Goal: Check status: Check status

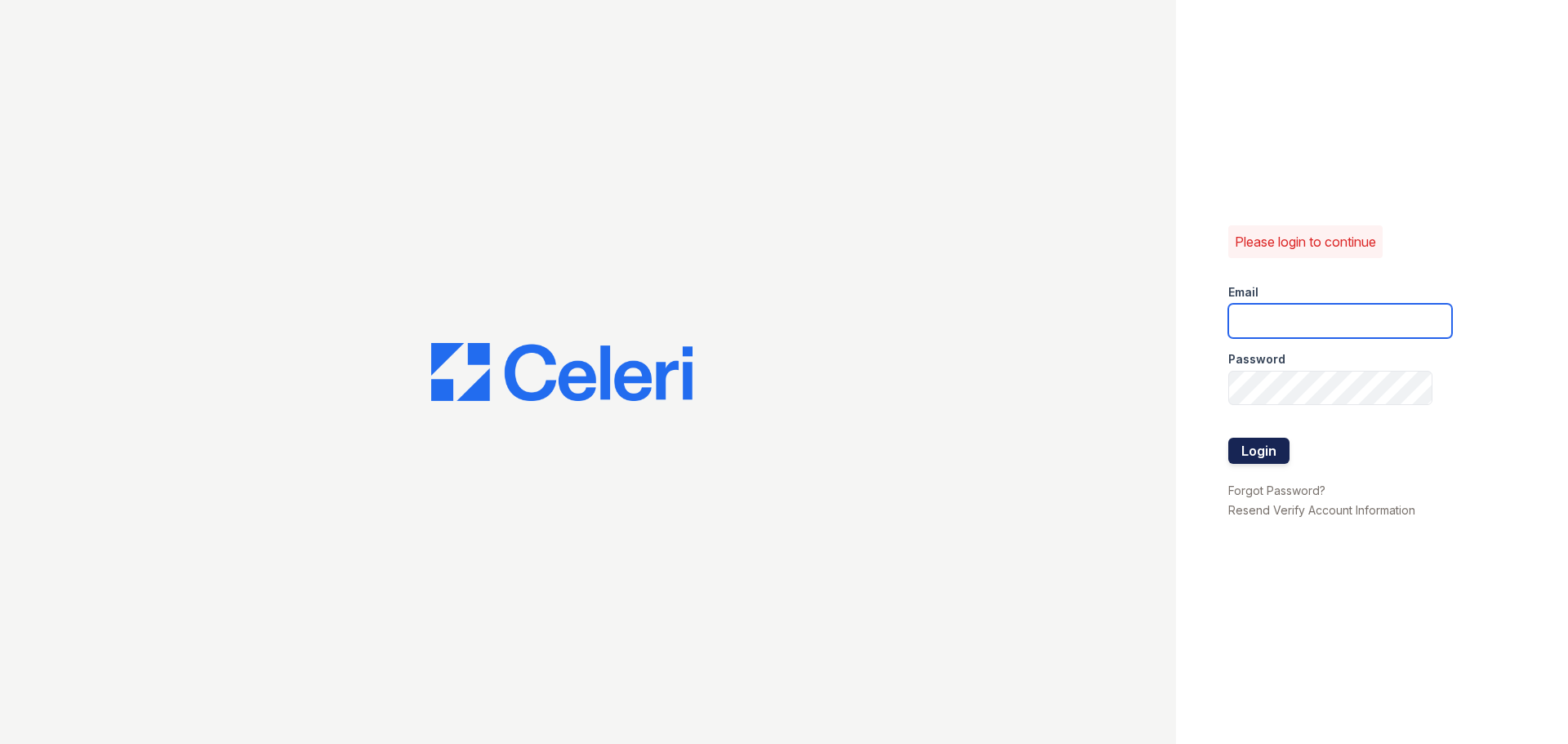
type input "[EMAIL_ADDRESS][DOMAIN_NAME]"
drag, startPoint x: 1276, startPoint y: 449, endPoint x: 1255, endPoint y: 449, distance: 21.0
click at [1275, 450] on button "Login" at bounding box center [1259, 451] width 61 height 27
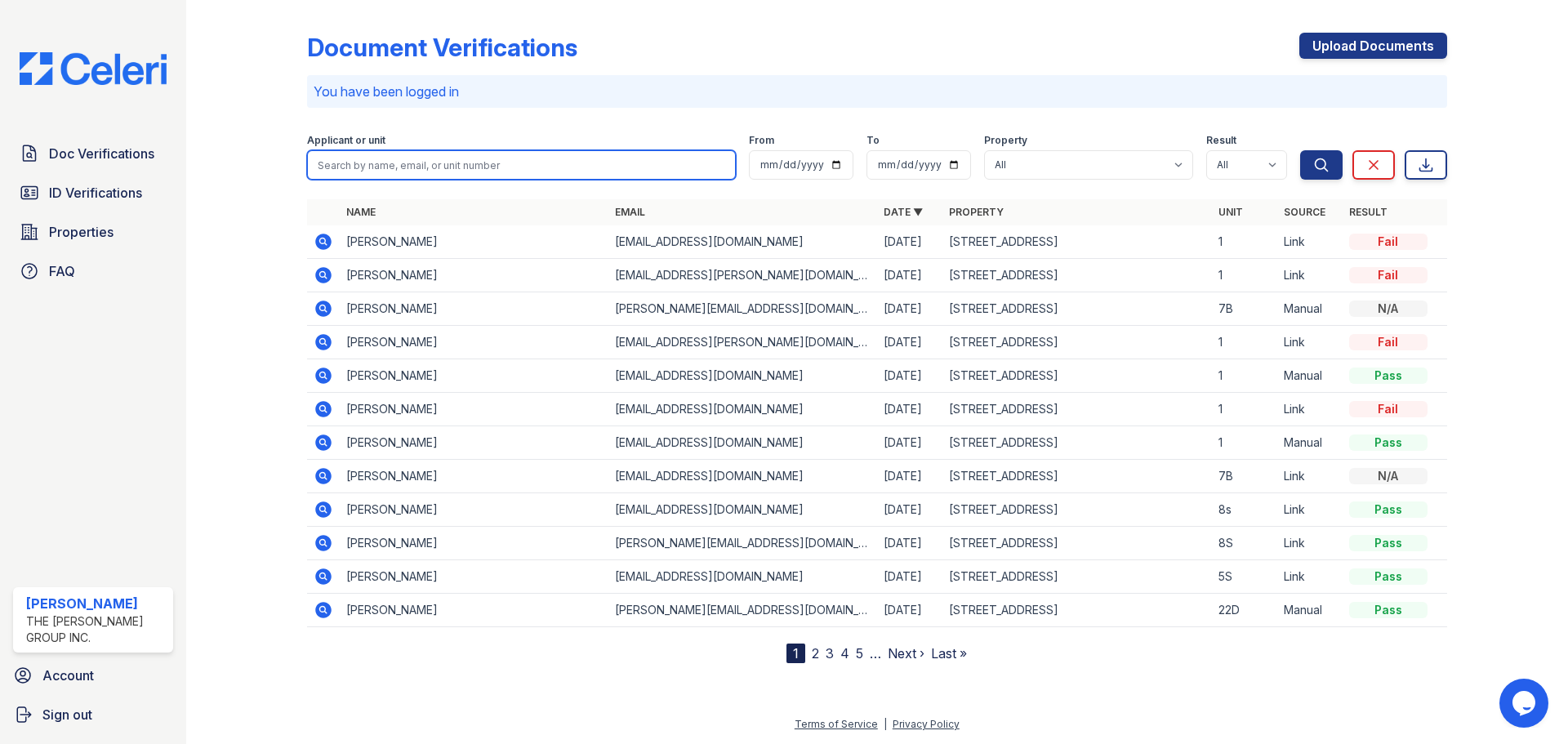
click at [432, 167] on input "search" at bounding box center [521, 164] width 429 height 29
type input "19d"
click at [1300, 150] on button "Search" at bounding box center [1321, 164] width 42 height 29
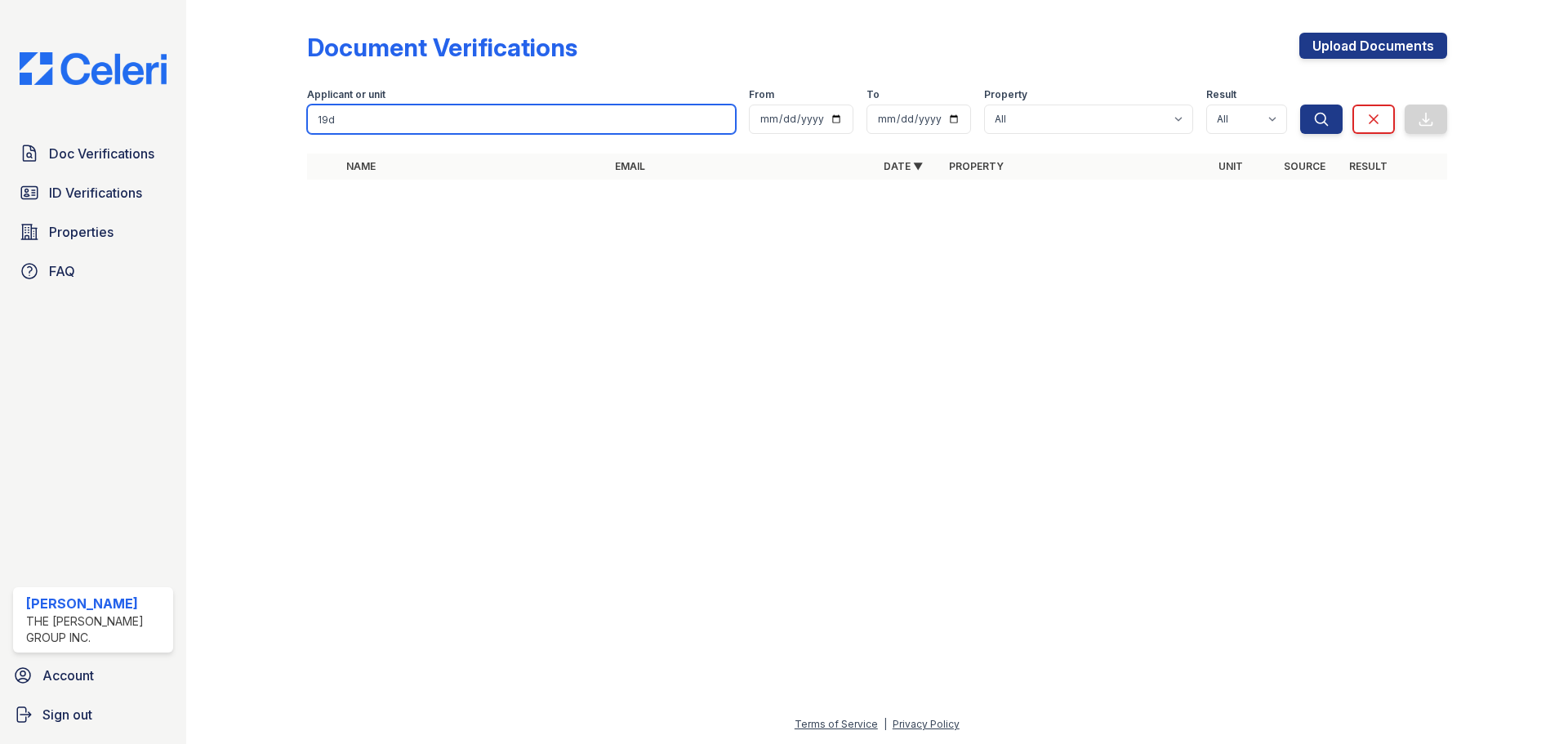
drag, startPoint x: 351, startPoint y: 117, endPoint x: 228, endPoint y: 129, distance: 123.6
click at [228, 129] on div "Document Verifications Upload Documents Filter Applicant or unit 19d From To Pr…" at bounding box center [877, 111] width 1330 height 222
type input "daniel"
click at [1300, 105] on button "Search" at bounding box center [1321, 119] width 42 height 29
